Goal: Task Accomplishment & Management: Complete application form

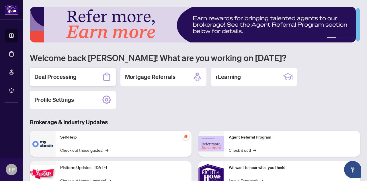
click at [55, 77] on h2 "Deal Processing" at bounding box center [55, 77] width 42 height 8
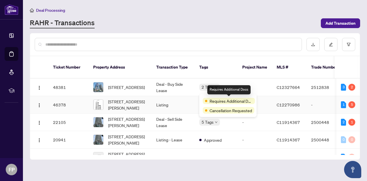
click at [213, 102] on span "Requires Additional Docs" at bounding box center [231, 101] width 43 height 6
click at [201, 100] on div "Requires Additional Docs Cancellation Requested" at bounding box center [228, 105] width 57 height 23
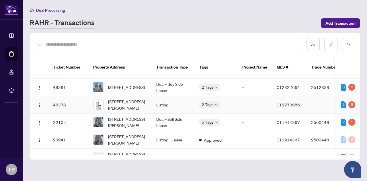
click at [292, 102] on span "C12270986" at bounding box center [288, 104] width 23 height 5
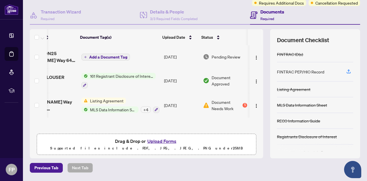
scroll to position [0, 37]
click at [216, 102] on span "Document Needs Work" at bounding box center [227, 105] width 30 height 13
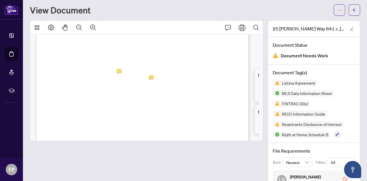
scroll to position [88, 0]
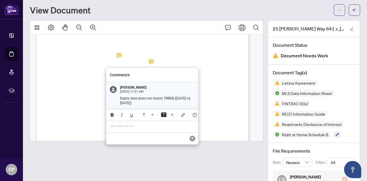
click at [121, 128] on p "**********" at bounding box center [153, 127] width 84 height 5
click at [194, 142] on icon "Save" at bounding box center [193, 139] width 6 height 6
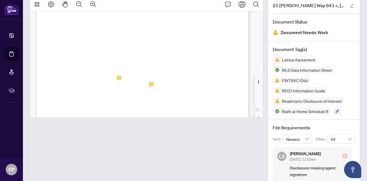
scroll to position [46, 0]
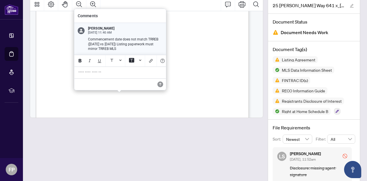
click at [87, 73] on p "**********" at bounding box center [120, 72] width 84 height 5
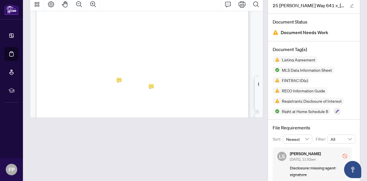
scroll to position [0, 0]
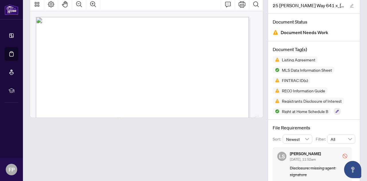
click at [235, 25] on div "Form 271 Revised 2025 Page 1 of 4 The trademarks REALTOR®, REALTORS®, MLS®, Mul…" at bounding box center [165, 184] width 259 height 335
click at [147, 29] on span "Listing Agreement" at bounding box center [123, 31] width 48 height 7
click at [225, 3] on icon "Comment" at bounding box center [228, 4] width 7 height 7
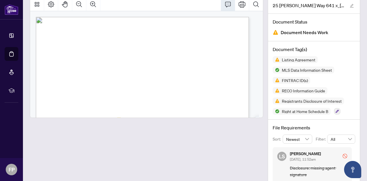
click at [225, 3] on icon "Comment" at bounding box center [228, 4] width 7 height 7
click at [225, 4] on icon "Comment" at bounding box center [228, 4] width 7 height 7
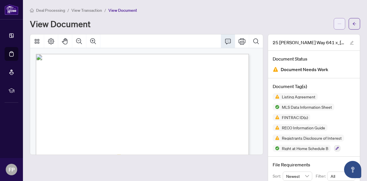
click at [338, 23] on icon "ellipsis" at bounding box center [340, 24] width 4 height 4
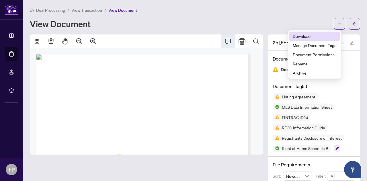
click at [303, 36] on span "Download" at bounding box center [315, 36] width 44 height 6
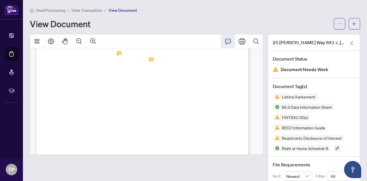
scroll to position [72, 0]
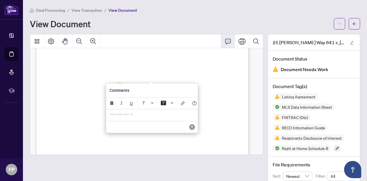
click at [151, 90] on div "Comments" at bounding box center [152, 91] width 92 height 14
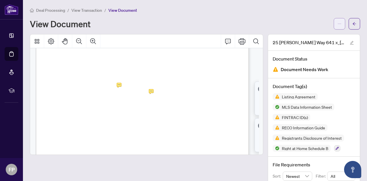
click at [338, 25] on icon "ellipsis" at bounding box center [340, 24] width 4 height 4
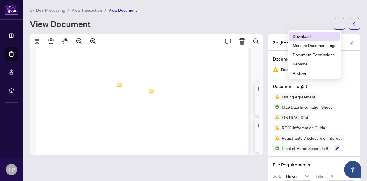
click at [304, 36] on span "Download" at bounding box center [315, 36] width 44 height 6
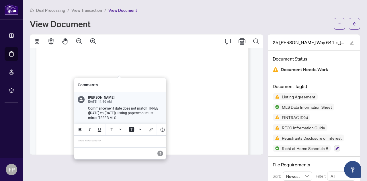
drag, startPoint x: 113, startPoint y: 82, endPoint x: 120, endPoint y: 88, distance: 10.0
click at [120, 88] on div "Comments" at bounding box center [120, 85] width 92 height 14
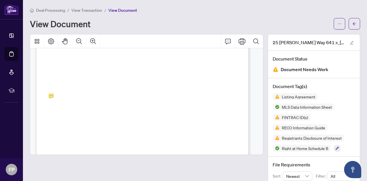
scroll to position [6347, 0]
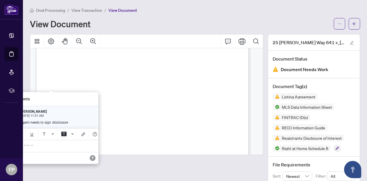
drag, startPoint x: 82, startPoint y: 139, endPoint x: 89, endPoint y: 140, distance: 7.3
click at [89, 140] on div "Add your comment…" at bounding box center [53, 134] width 92 height 11
drag, startPoint x: 75, startPoint y: 98, endPoint x: 83, endPoint y: 99, distance: 7.9
click at [83, 99] on div "Comments" at bounding box center [53, 99] width 92 height 14
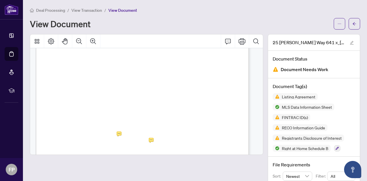
scroll to position [0, 0]
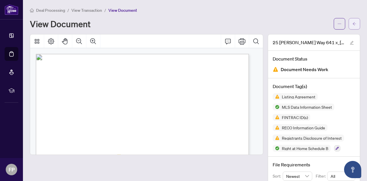
click at [353, 23] on icon "arrow-left" at bounding box center [355, 24] width 4 height 4
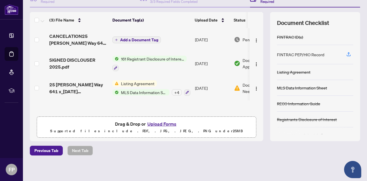
scroll to position [67, 0]
click at [159, 124] on button "Upload Forms" at bounding box center [162, 123] width 32 height 7
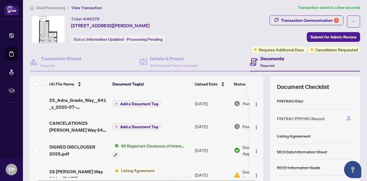
scroll to position [0, 0]
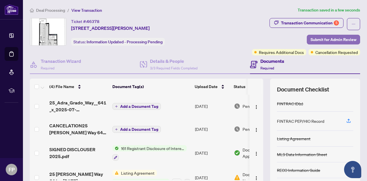
click at [320, 39] on span "Submit for Admin Review" at bounding box center [334, 39] width 46 height 9
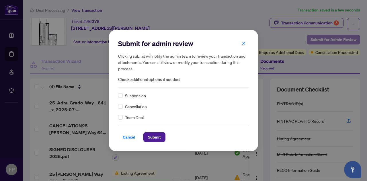
click at [320, 39] on div "Submit for admin review Clicking submit will notify the admin team to review yo…" at bounding box center [183, 90] width 367 height 181
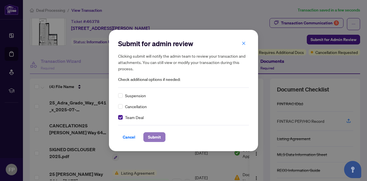
click at [155, 140] on span "Submit" at bounding box center [154, 137] width 13 height 9
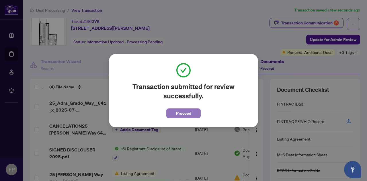
click at [184, 113] on span "Proceed" at bounding box center [183, 113] width 15 height 9
